Goal: Task Accomplishment & Management: Use online tool/utility

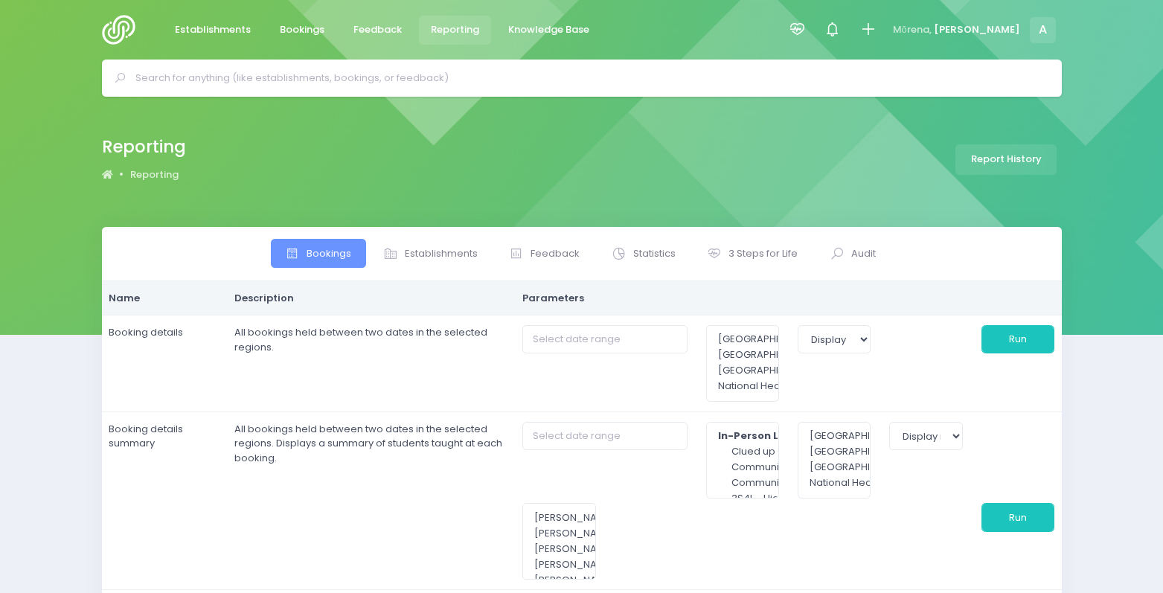
select select
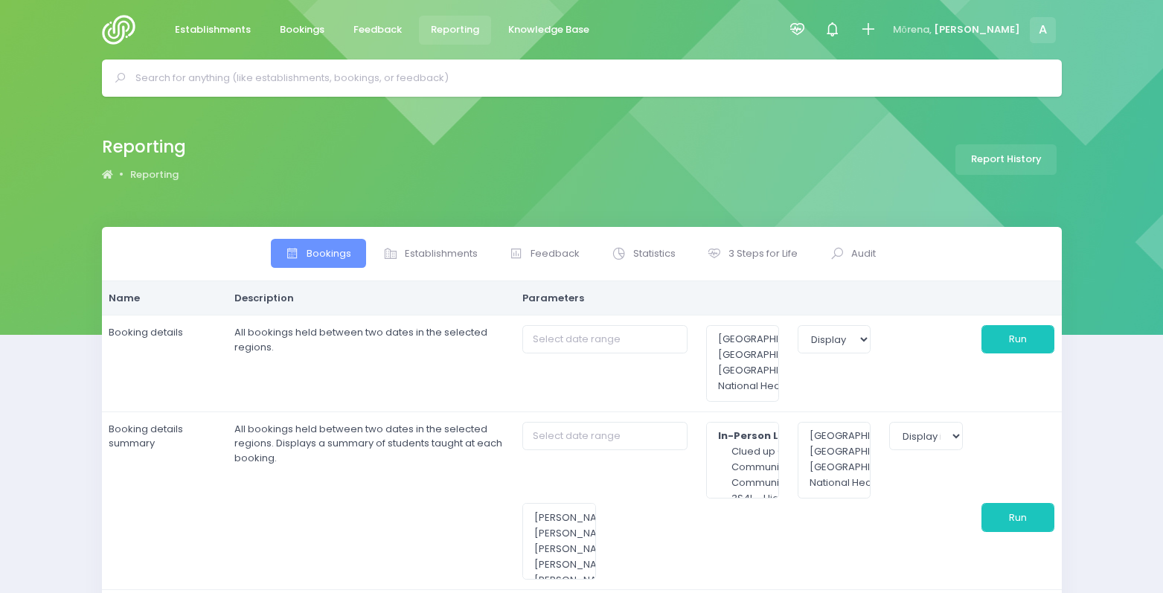
select select
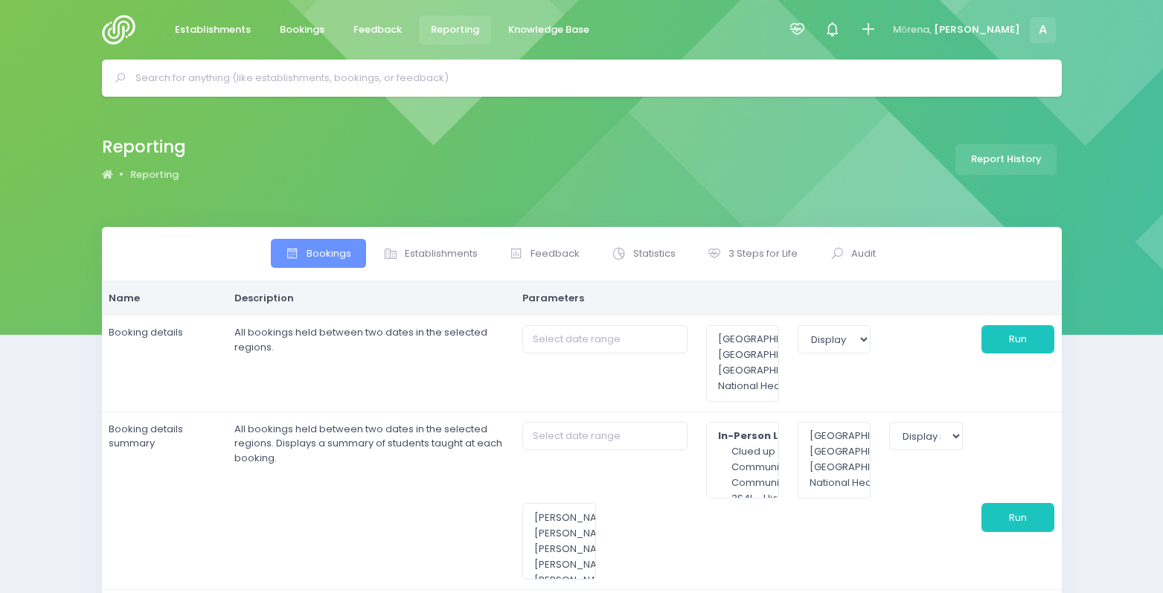
select select
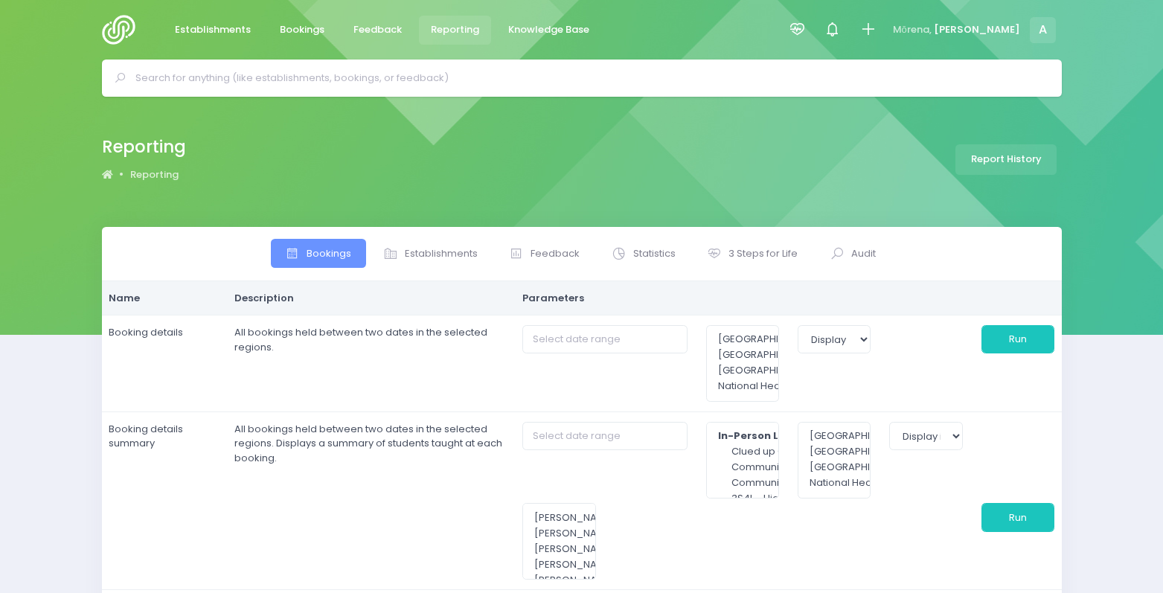
select select
type input "[DATE] to [DATE]"
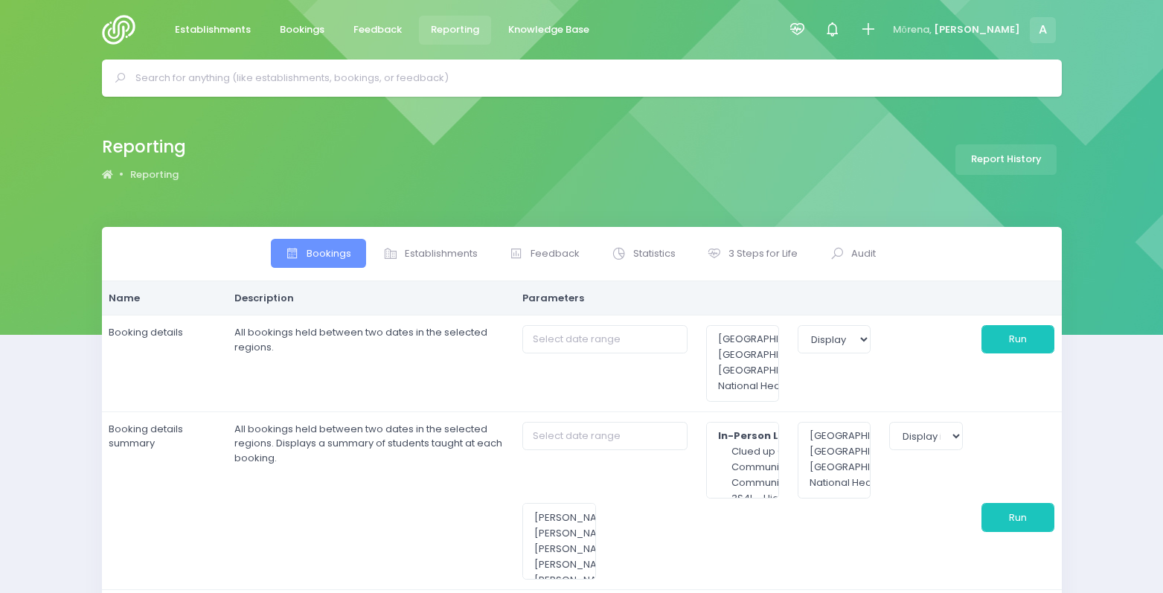
type input "[DATE] to [DATE]"
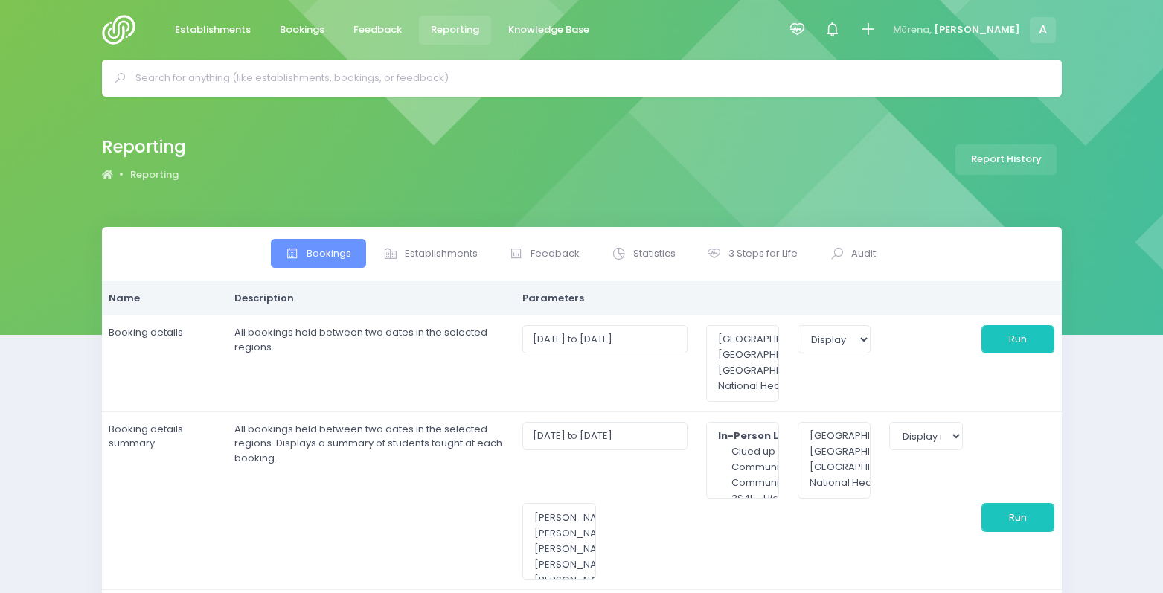
select select
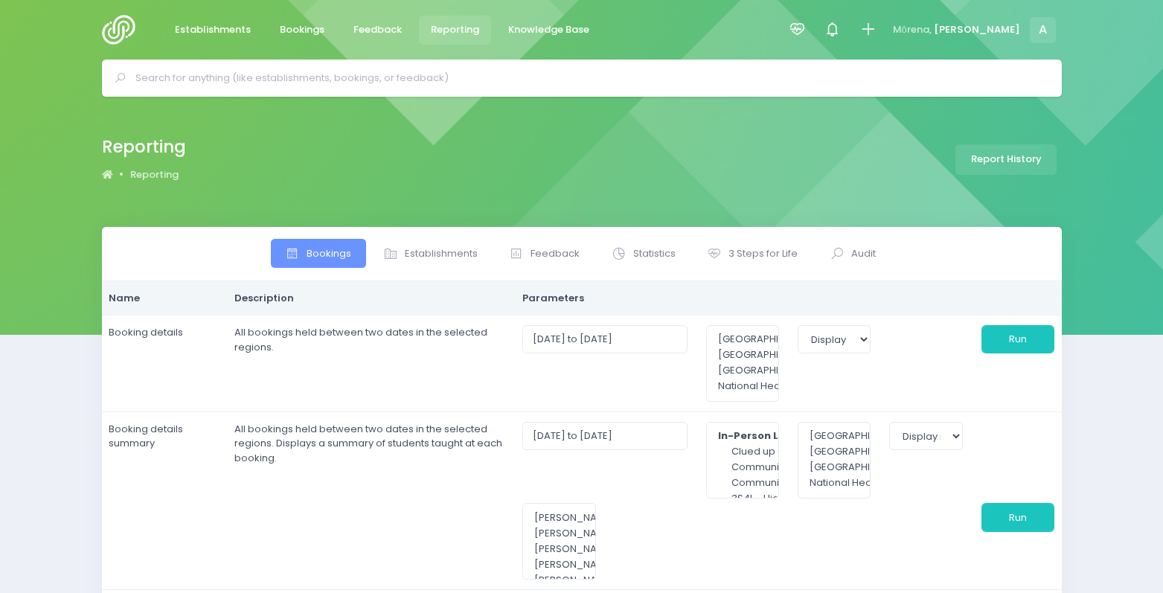
select select
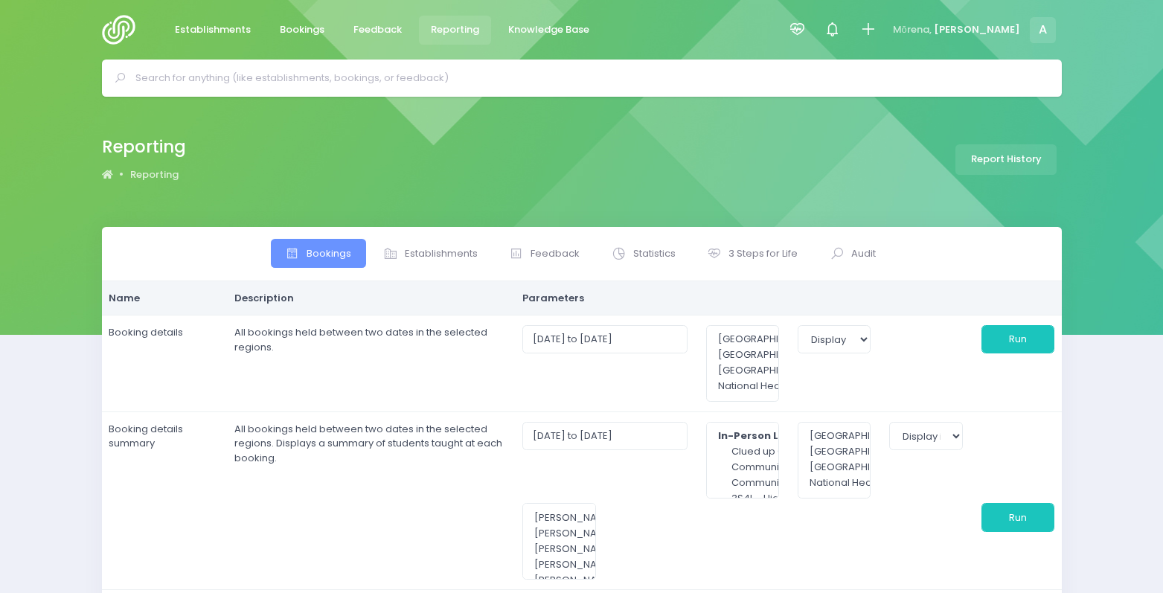
select select
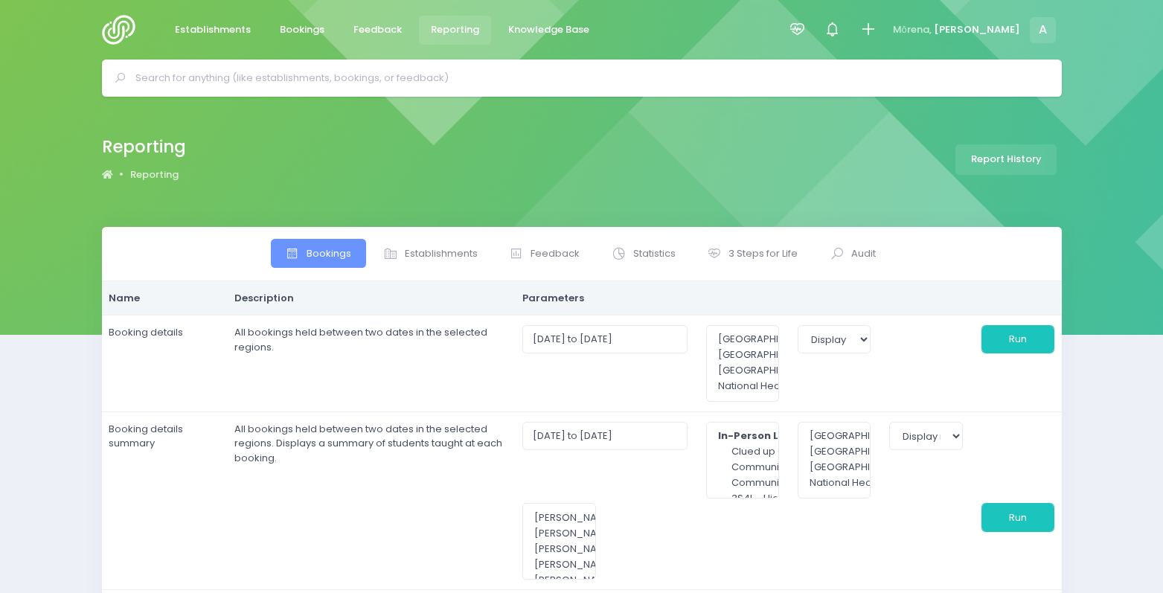
select select
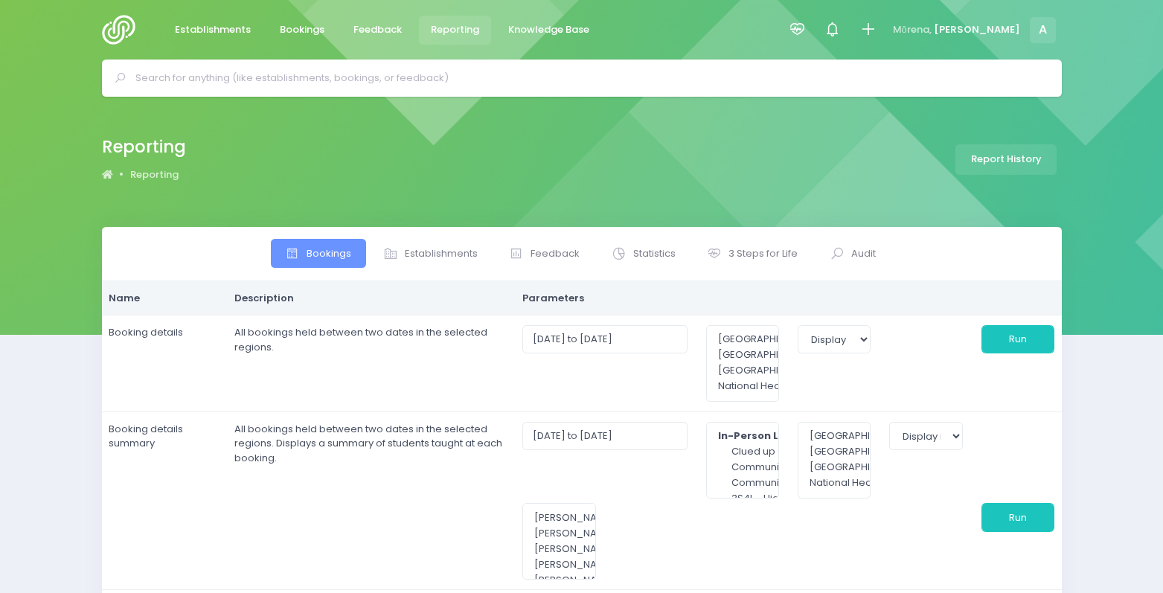
select select
